Goal: Information Seeking & Learning: Learn about a topic

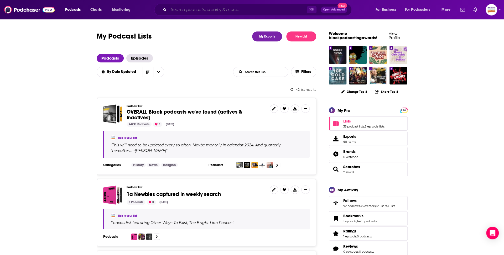
click at [225, 10] on input "Search podcasts, credits, & more..." at bounding box center [237, 10] width 138 height 8
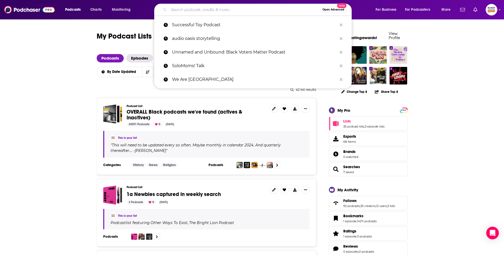
paste input "Behind the Bold"
type input "Behind the Bold"
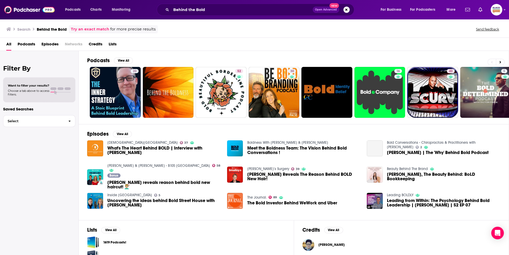
click at [95, 28] on link "Try an exact match" at bounding box center [90, 29] width 38 height 6
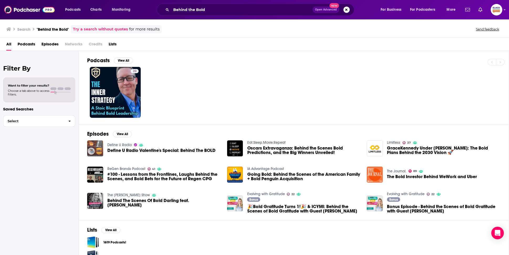
click at [95, 145] on img "Define U Radio Valentine's Special: Behind The BOLD" at bounding box center [95, 148] width 16 height 16
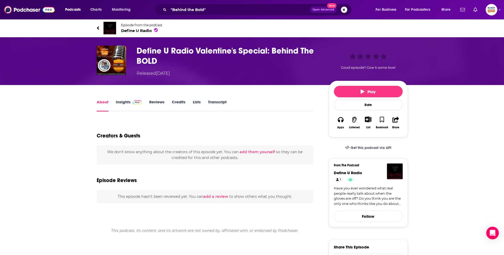
click at [114, 29] on img at bounding box center [109, 28] width 13 height 13
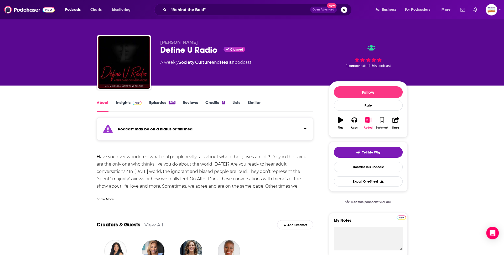
click at [381, 119] on icon "button" at bounding box center [381, 120] width 4 height 6
click at [369, 120] on icon "button" at bounding box center [368, 120] width 7 height 6
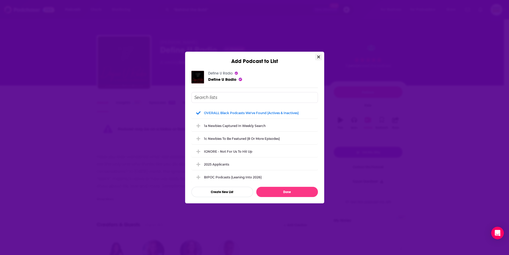
click at [317, 57] on icon "Close" at bounding box center [318, 57] width 3 height 3
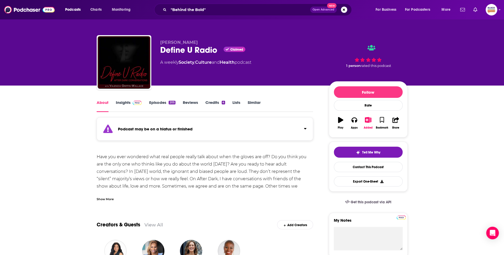
click at [255, 105] on link "Similar" at bounding box center [253, 106] width 13 height 12
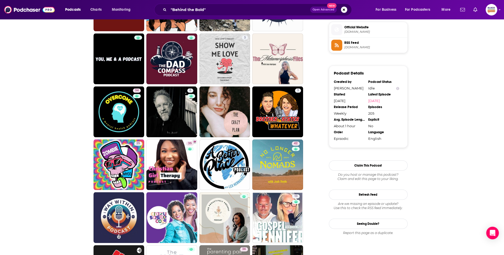
scroll to position [478, 0]
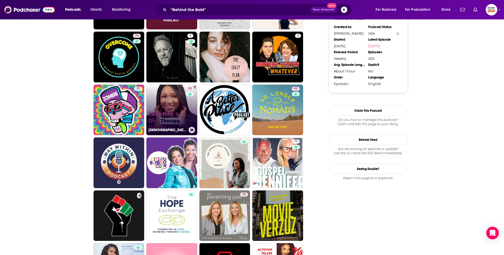
click at [192, 130] on icon at bounding box center [191, 130] width 3 height 3
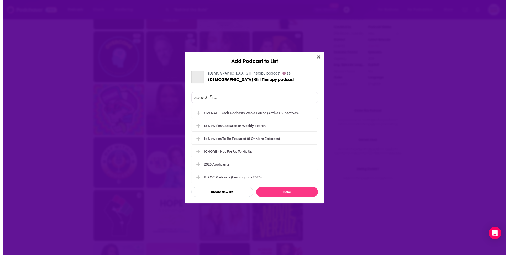
scroll to position [0, 0]
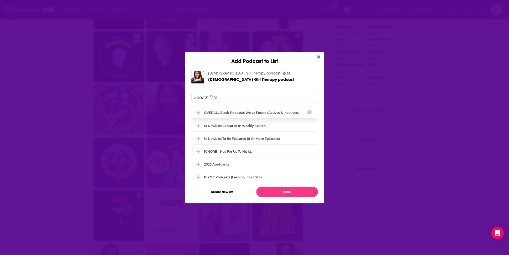
click at [207, 112] on div "OVERALL Black podcasts we've found (actives & inactives)" at bounding box center [253, 113] width 98 height 4
click at [281, 191] on button "Done" at bounding box center [287, 192] width 62 height 10
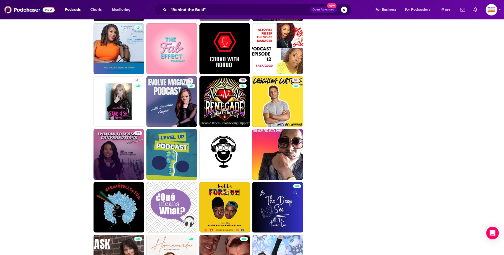
scroll to position [707, 0]
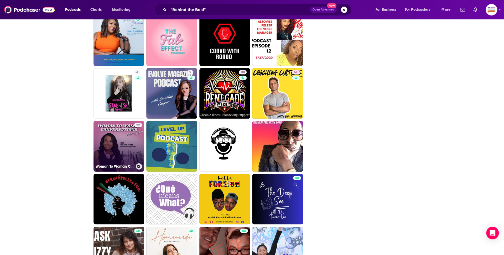
click at [139, 167] on icon at bounding box center [138, 166] width 3 height 3
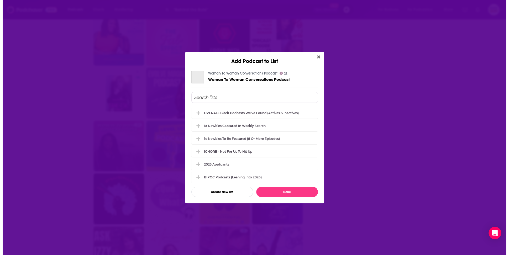
scroll to position [0, 0]
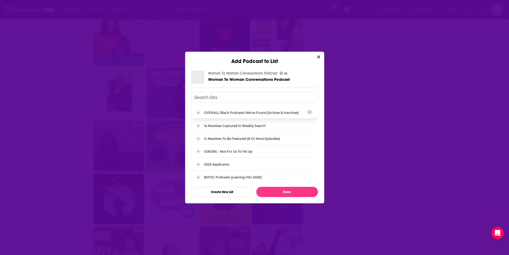
click at [257, 117] on div "OVERALL Black podcasts we've found (actives & inactives)" at bounding box center [254, 113] width 126 height 12
click at [283, 191] on button "Done" at bounding box center [287, 192] width 62 height 10
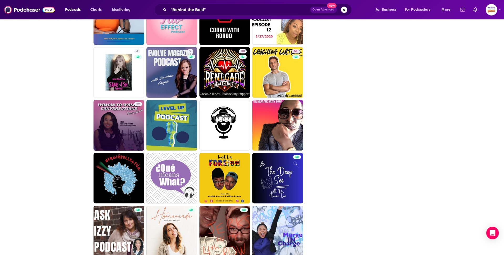
scroll to position [758, 0]
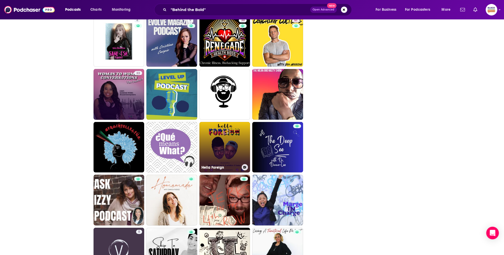
click at [245, 167] on icon at bounding box center [244, 167] width 3 height 3
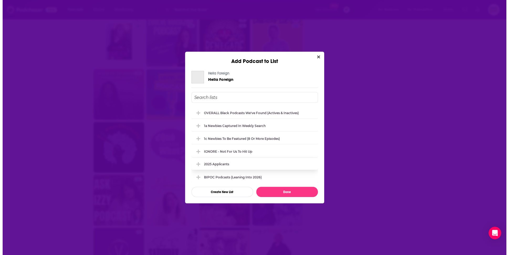
scroll to position [0, 0]
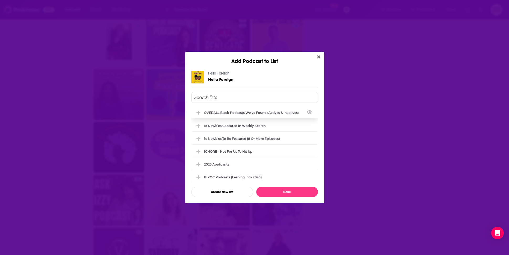
click at [231, 112] on div "OVERALL Black podcasts we've found (actives & inactives)" at bounding box center [253, 113] width 98 height 4
drag, startPoint x: 279, startPoint y: 192, endPoint x: 290, endPoint y: 185, distance: 12.6
click at [279, 192] on button "Done" at bounding box center [287, 192] width 62 height 10
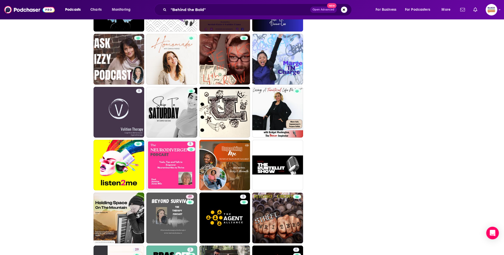
scroll to position [914, 0]
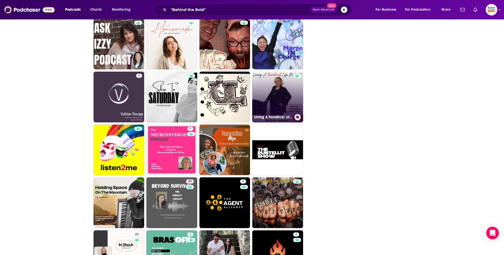
click at [297, 118] on icon at bounding box center [297, 117] width 3 height 3
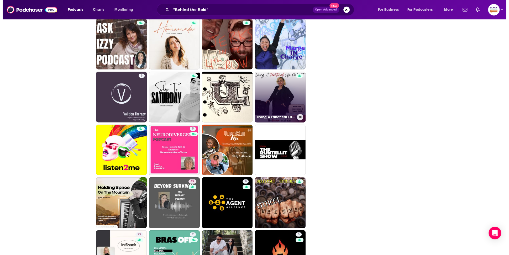
scroll to position [0, 0]
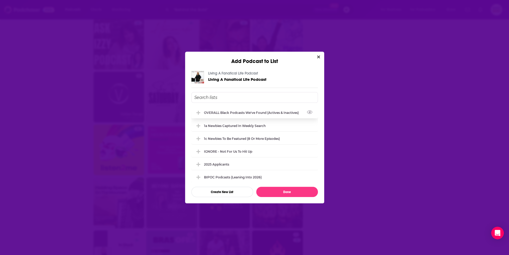
click at [275, 110] on div "OVERALL Black podcasts we've found (actives & inactives)" at bounding box center [254, 113] width 126 height 12
click at [287, 190] on button "Done" at bounding box center [287, 192] width 62 height 10
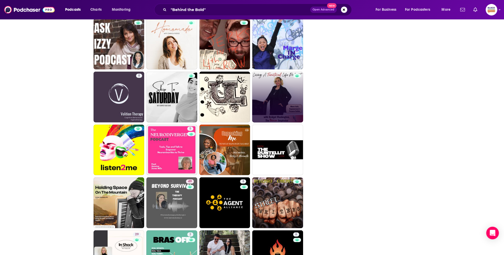
scroll to position [916, 0]
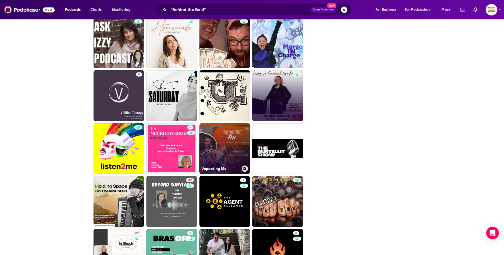
click at [244, 168] on icon at bounding box center [244, 168] width 3 height 3
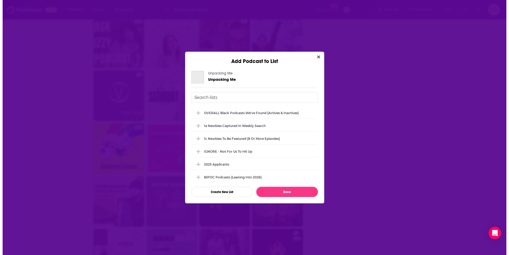
scroll to position [0, 0]
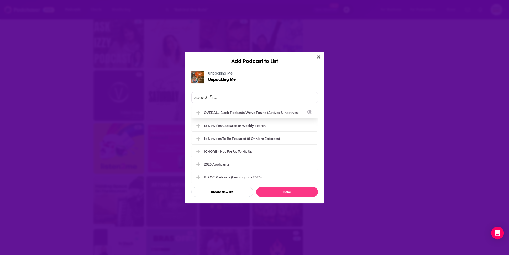
click at [255, 115] on div "OVERALL Black podcasts we've found (actives & inactives)" at bounding box center [254, 113] width 126 height 12
click at [278, 191] on button "Done" at bounding box center [287, 192] width 62 height 10
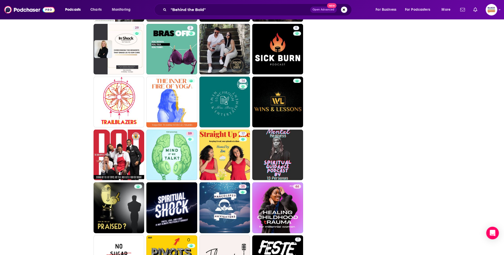
scroll to position [1125, 0]
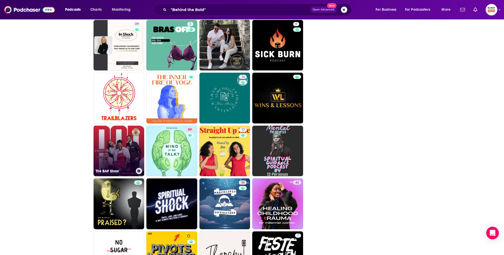
click at [139, 172] on icon at bounding box center [138, 171] width 3 height 3
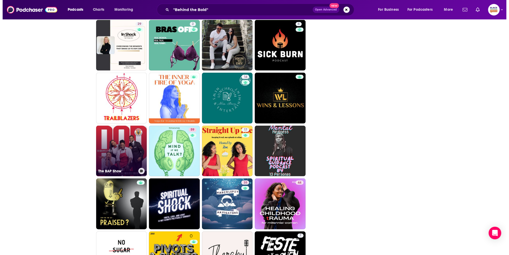
scroll to position [0, 0]
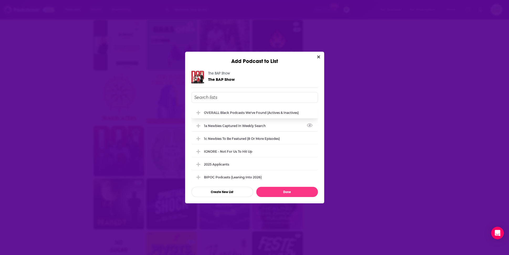
click at [246, 112] on div "OVERALL Black podcasts we've found (actives & inactives)" at bounding box center [251, 113] width 95 height 4
drag, startPoint x: 281, startPoint y: 191, endPoint x: 311, endPoint y: 191, distance: 29.7
click at [282, 191] on button "Done" at bounding box center [287, 192] width 62 height 10
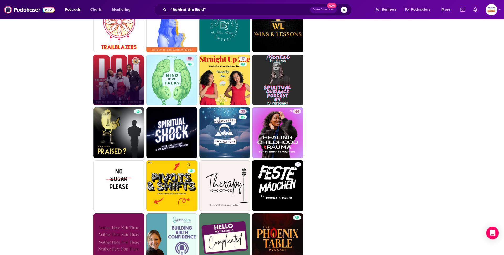
scroll to position [1201, 0]
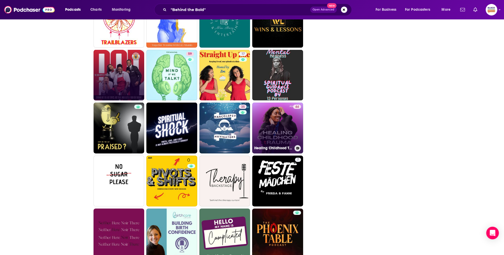
click at [297, 149] on button at bounding box center [297, 148] width 6 height 6
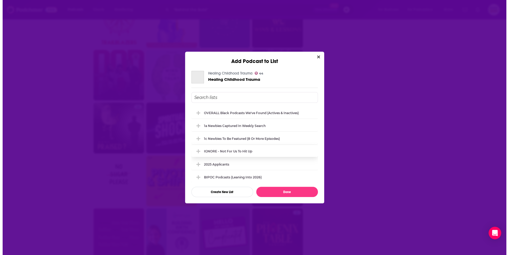
scroll to position [0, 0]
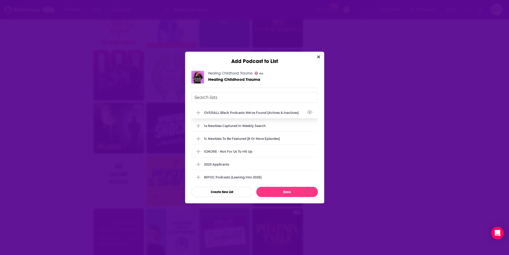
click at [260, 113] on div "OVERALL Black podcasts we've found (actives & inactives)" at bounding box center [253, 113] width 98 height 4
click at [289, 191] on button "Done" at bounding box center [287, 192] width 62 height 10
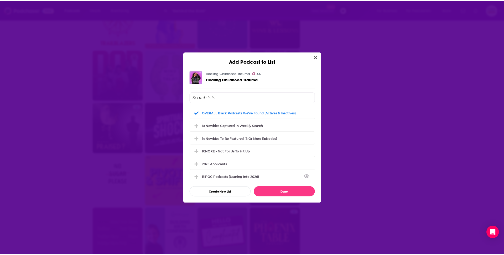
scroll to position [1201, 0]
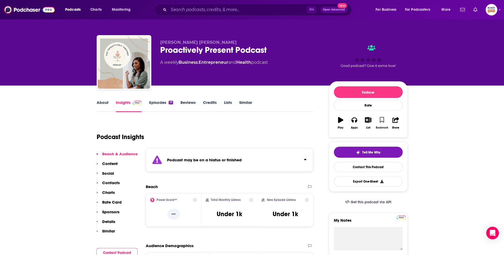
click at [382, 120] on icon "button" at bounding box center [381, 120] width 4 height 6
click at [369, 120] on icon "button" at bounding box center [368, 120] width 7 height 6
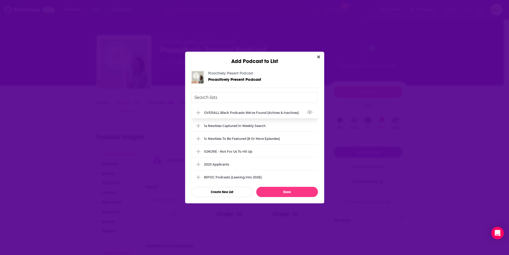
click at [216, 112] on div "OVERALL Black podcasts we've found (actives & inactives)" at bounding box center [253, 113] width 98 height 4
click at [280, 190] on button "Done" at bounding box center [287, 192] width 62 height 10
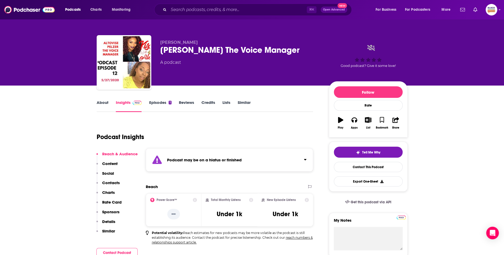
drag, startPoint x: 284, startPoint y: 166, endPoint x: 288, endPoint y: 162, distance: 5.4
click at [284, 166] on div "Podcast may be on a hiatus or finished" at bounding box center [229, 159] width 167 height 23
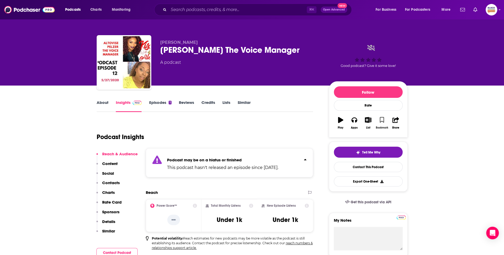
click at [383, 118] on icon "button" at bounding box center [381, 120] width 4 height 6
click at [368, 119] on icon "button" at bounding box center [368, 120] width 7 height 6
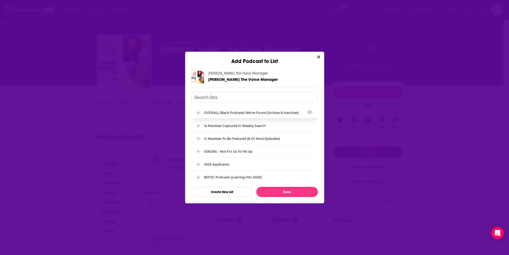
click at [217, 110] on div "OVERALL Black podcasts we've found (actives & inactives)" at bounding box center [254, 113] width 126 height 12
click at [283, 192] on button "Done" at bounding box center [287, 192] width 62 height 10
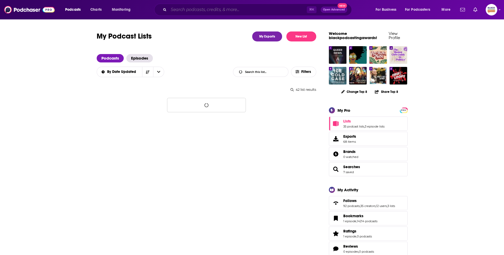
click at [194, 8] on input "Search podcasts, credits, & more..." at bounding box center [237, 10] width 138 height 8
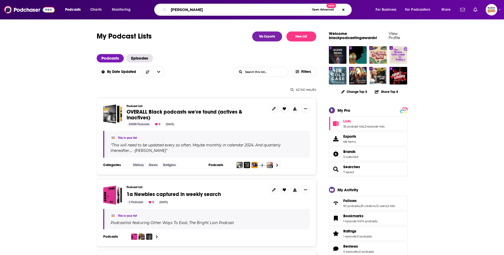
type input "bethany hawkins"
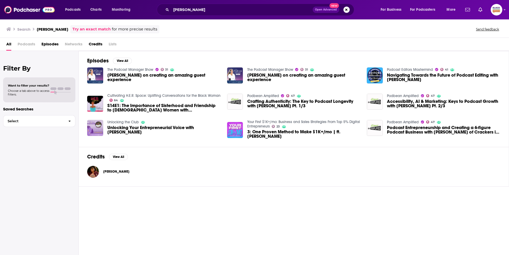
click at [97, 128] on img "Unlocking Your Entrepreneurial Voice with Bethany Hawkins" at bounding box center [95, 128] width 16 height 16
click at [118, 170] on span "Bethany Hawkins" at bounding box center [116, 172] width 26 height 4
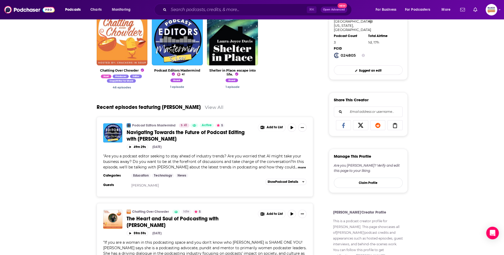
scroll to position [191, 0]
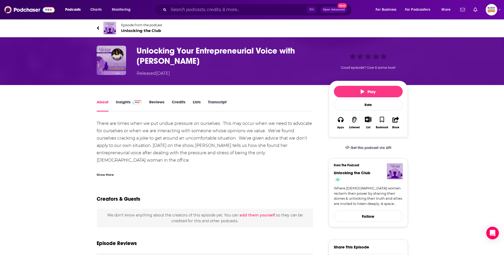
click at [115, 31] on img at bounding box center [109, 28] width 13 height 13
